Goal: Task Accomplishment & Management: Manage account settings

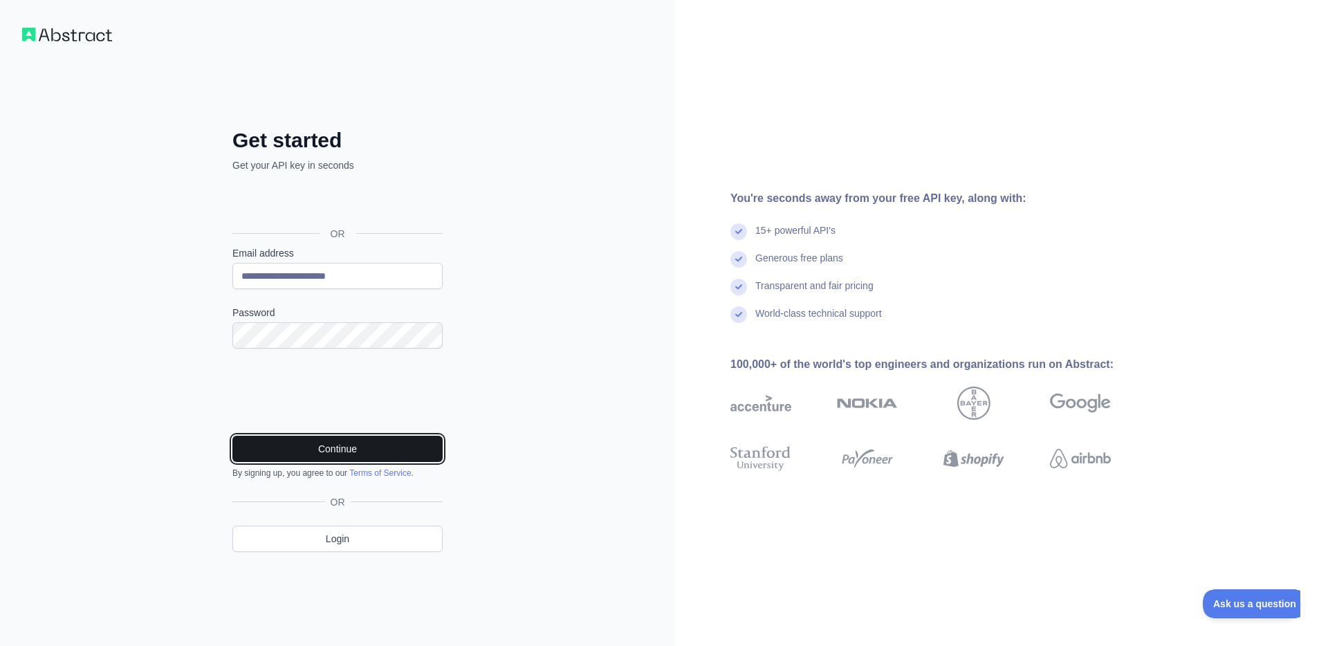
click at [324, 447] on button "Continue" at bounding box center [337, 449] width 210 height 26
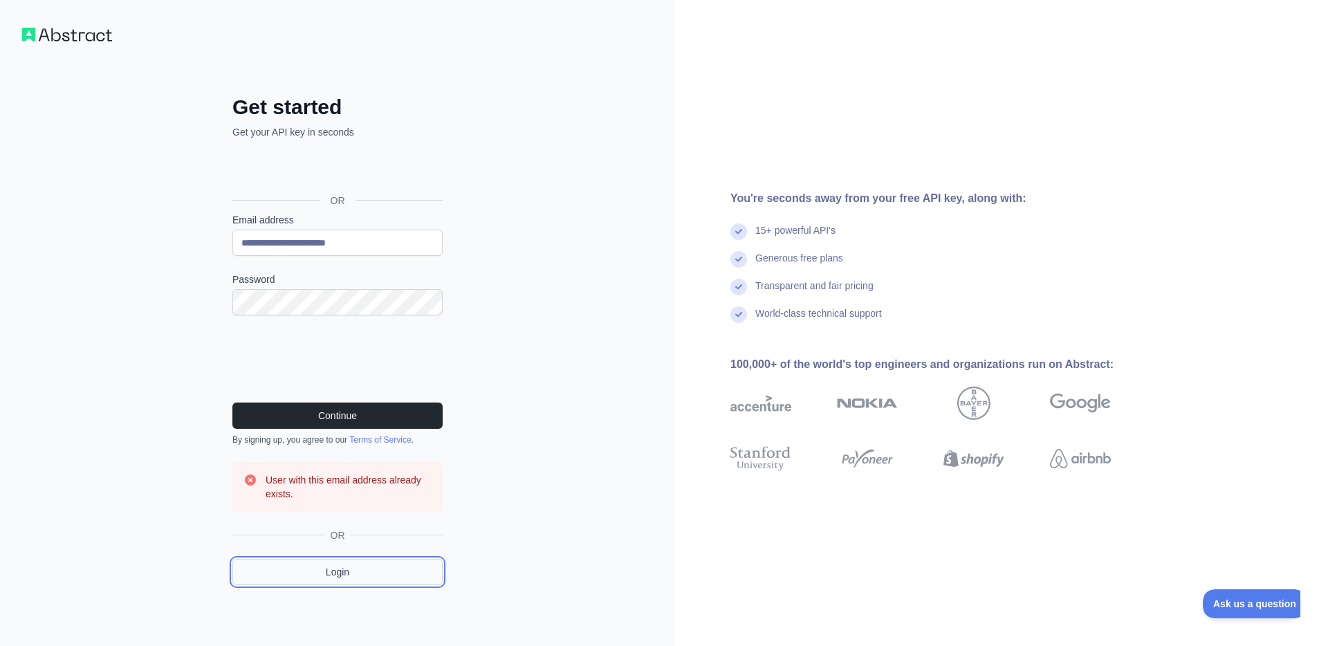
click at [333, 570] on link "Login" at bounding box center [337, 572] width 210 height 26
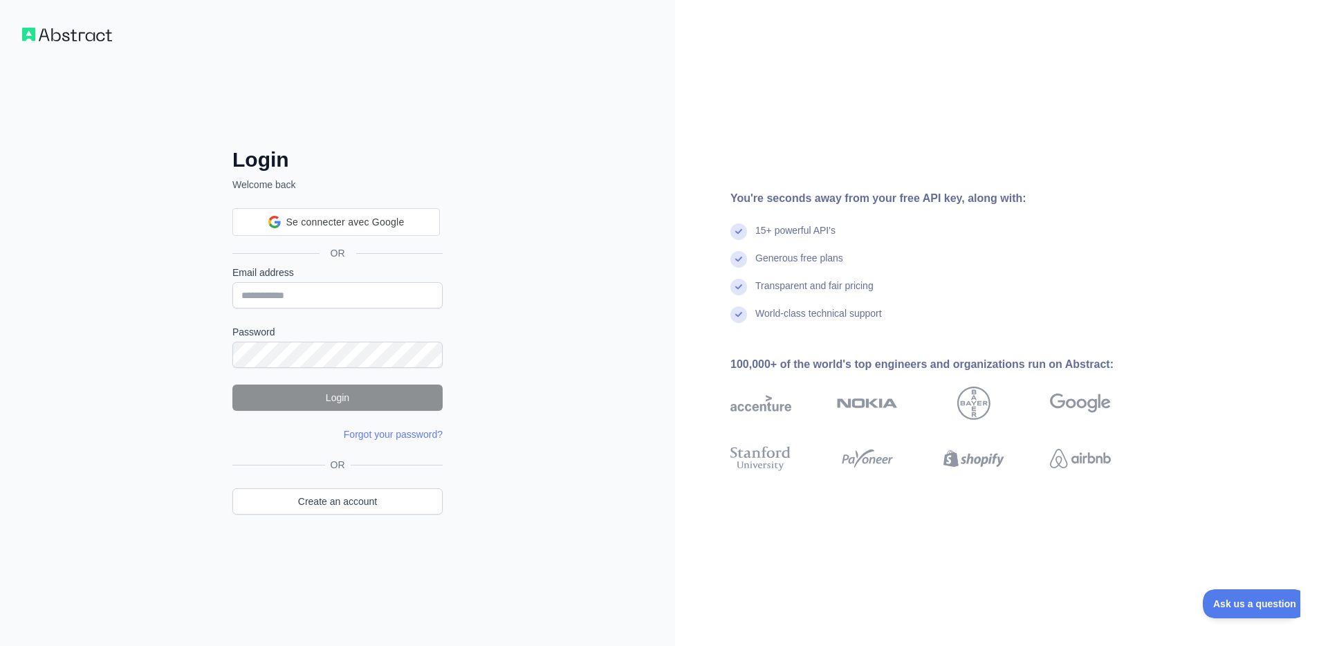
type input "**********"
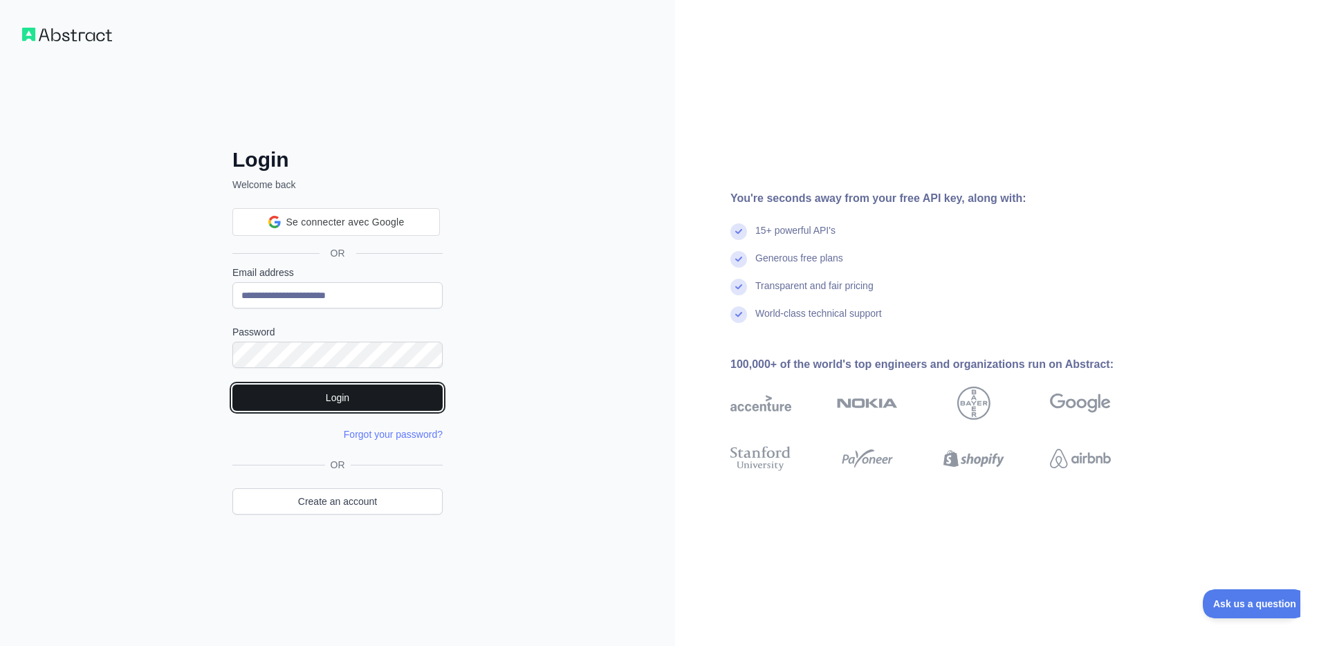
click at [314, 396] on button "Login" at bounding box center [337, 398] width 210 height 26
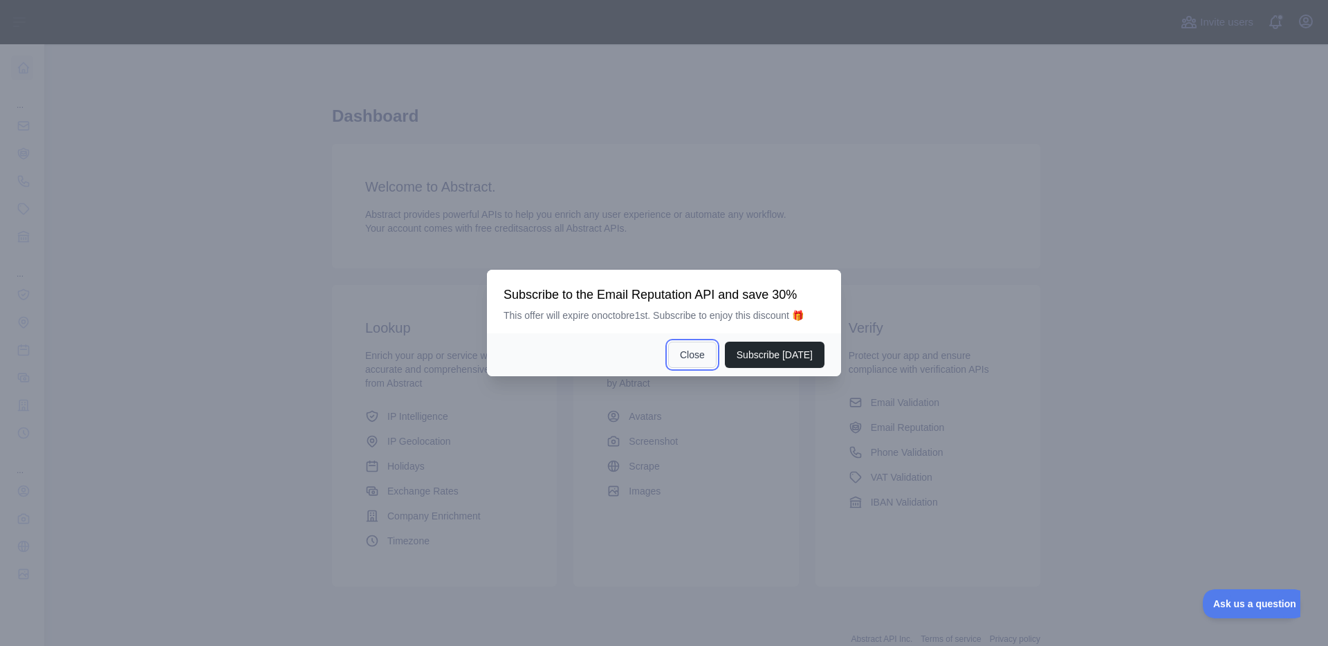
click at [703, 356] on button "Close" at bounding box center [692, 355] width 48 height 26
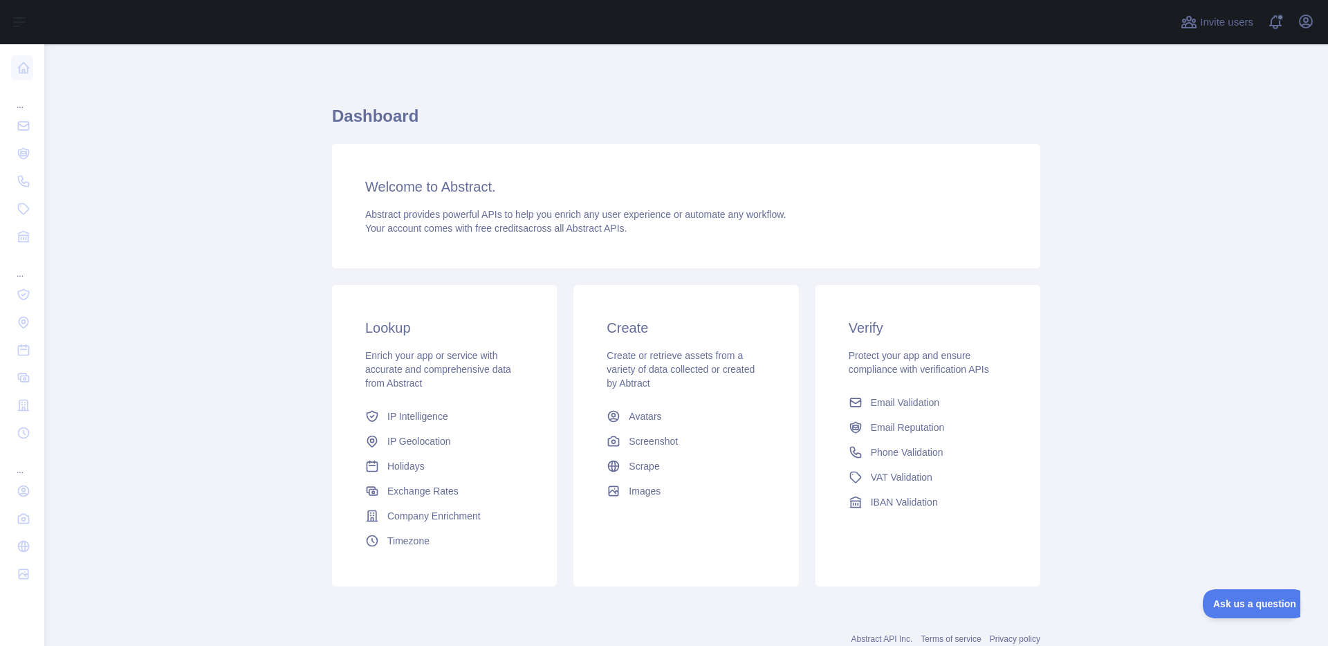
scroll to position [43, 0]
